Goal: Task Accomplishment & Management: Manage account settings

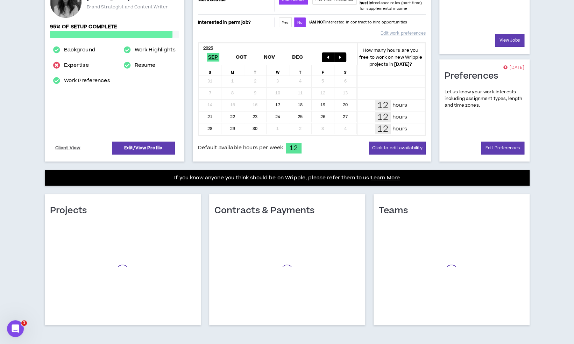
scroll to position [112, 0]
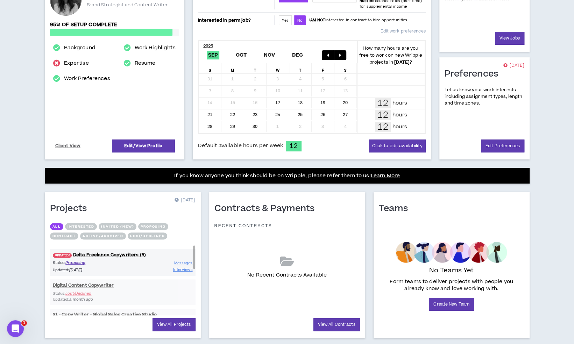
click at [107, 257] on div "UPDATED! Delta Freelance Copywriters (5) Status: Proposing Updated: 14 days ago…" at bounding box center [122, 262] width 145 height 27
click at [110, 253] on link "UPDATED! Delta Freelance Copywriters (5)" at bounding box center [122, 255] width 145 height 7
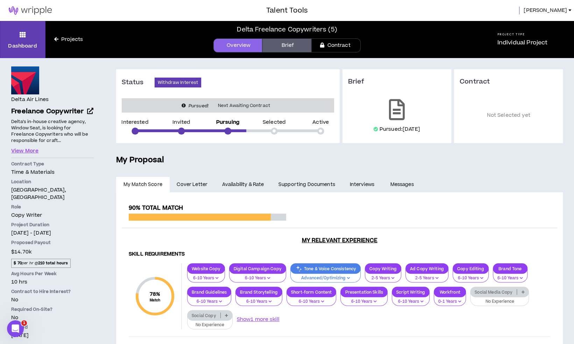
click at [566, 8] on span "Ali" at bounding box center [545, 11] width 43 height 8
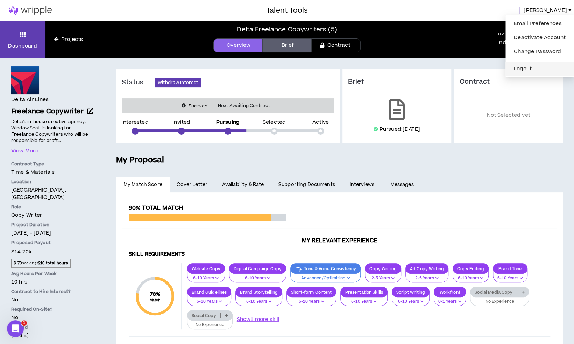
click at [538, 68] on button "Logout" at bounding box center [540, 69] width 60 height 10
